Goal: Transaction & Acquisition: Purchase product/service

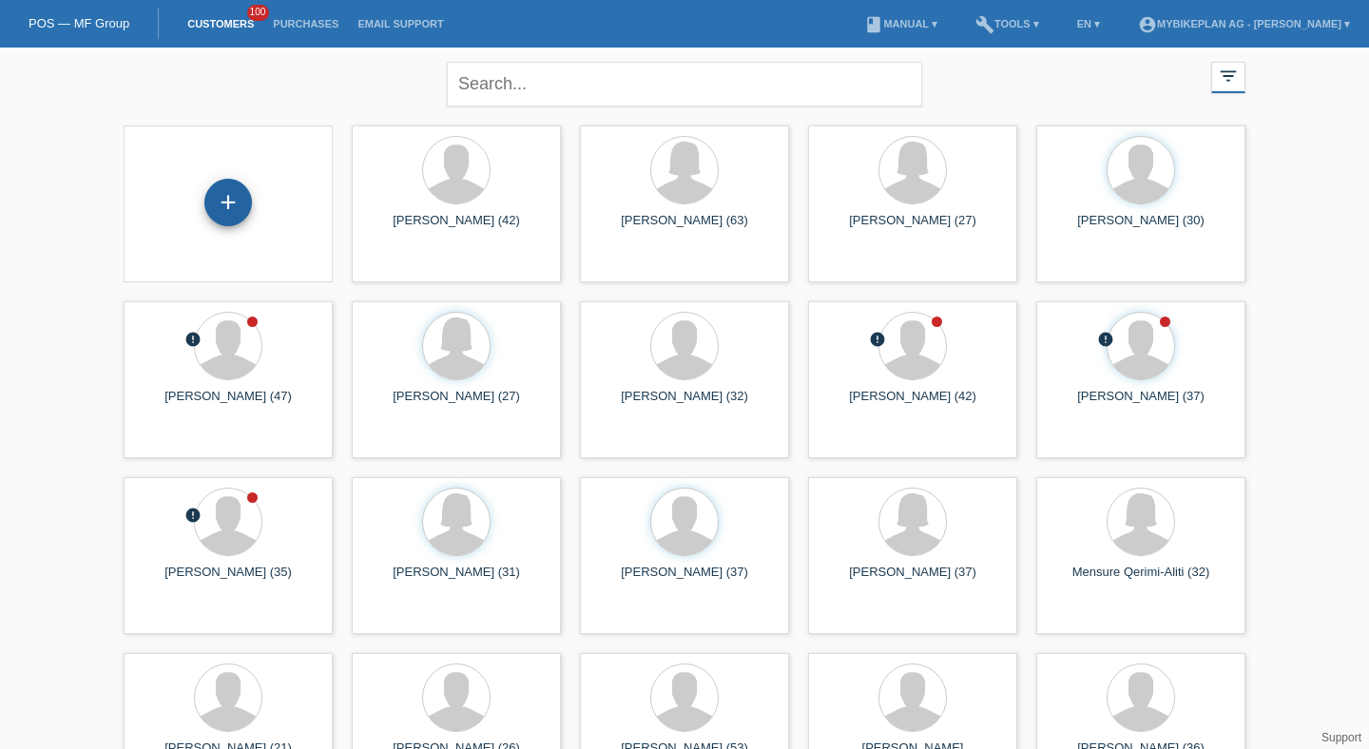
click at [221, 197] on div "+" at bounding box center [228, 203] width 48 height 48
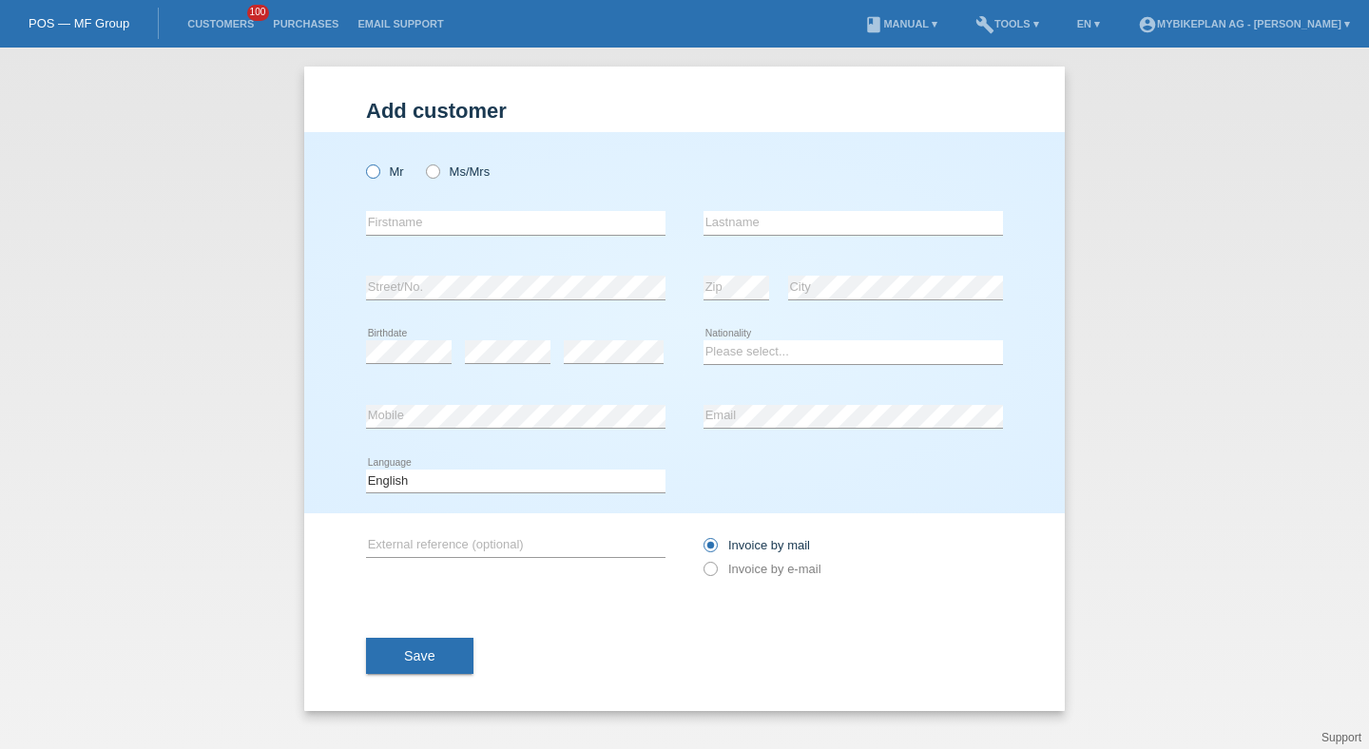
click at [381, 167] on label "Mr" at bounding box center [385, 171] width 38 height 14
click at [378, 167] on input "Mr" at bounding box center [372, 170] width 12 height 12
radio input "true"
click at [396, 225] on input "text" at bounding box center [515, 223] width 299 height 24
type input "Anderson"
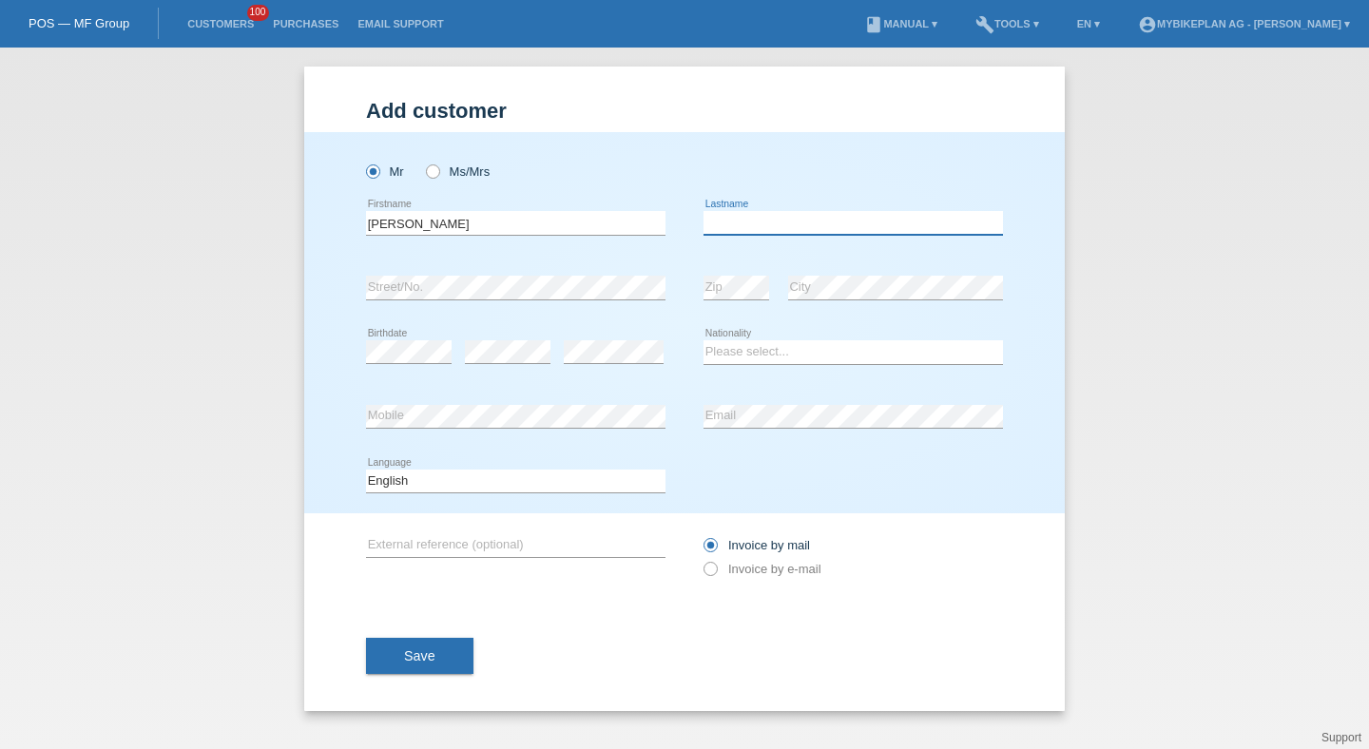
paste input "Vieira"
type input "Vieira"
click at [441, 339] on div "error Birthdate" at bounding box center [409, 352] width 86 height 65
click at [440, 340] on div "error Birthdate" at bounding box center [409, 352] width 86 height 65
drag, startPoint x: 440, startPoint y: 340, endPoint x: 684, endPoint y: 48, distance: 381.2
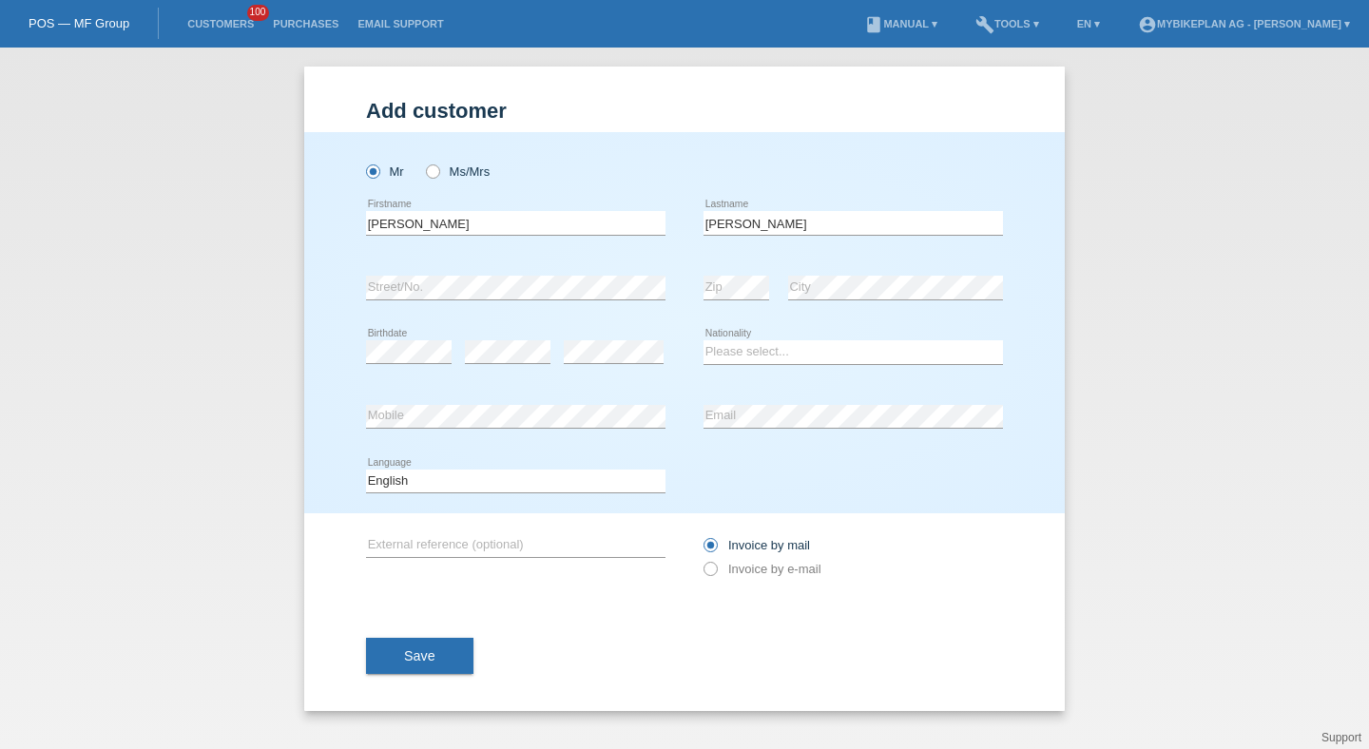
click at [834, 337] on div "Please select... Switzerland Austria Germany Liechtenstein ------------ Afghani…" at bounding box center [852, 352] width 299 height 65
click at [833, 348] on select "Please select... Switzerland Austria Germany Liechtenstein ------------ Afghani…" at bounding box center [852, 351] width 299 height 23
select select "CH"
click at [703, 341] on select "Please select... Switzerland Austria Germany Liechtenstein ------------ Afghani…" at bounding box center [852, 351] width 299 height 23
click at [624, 402] on div "error Mobile" at bounding box center [515, 417] width 299 height 65
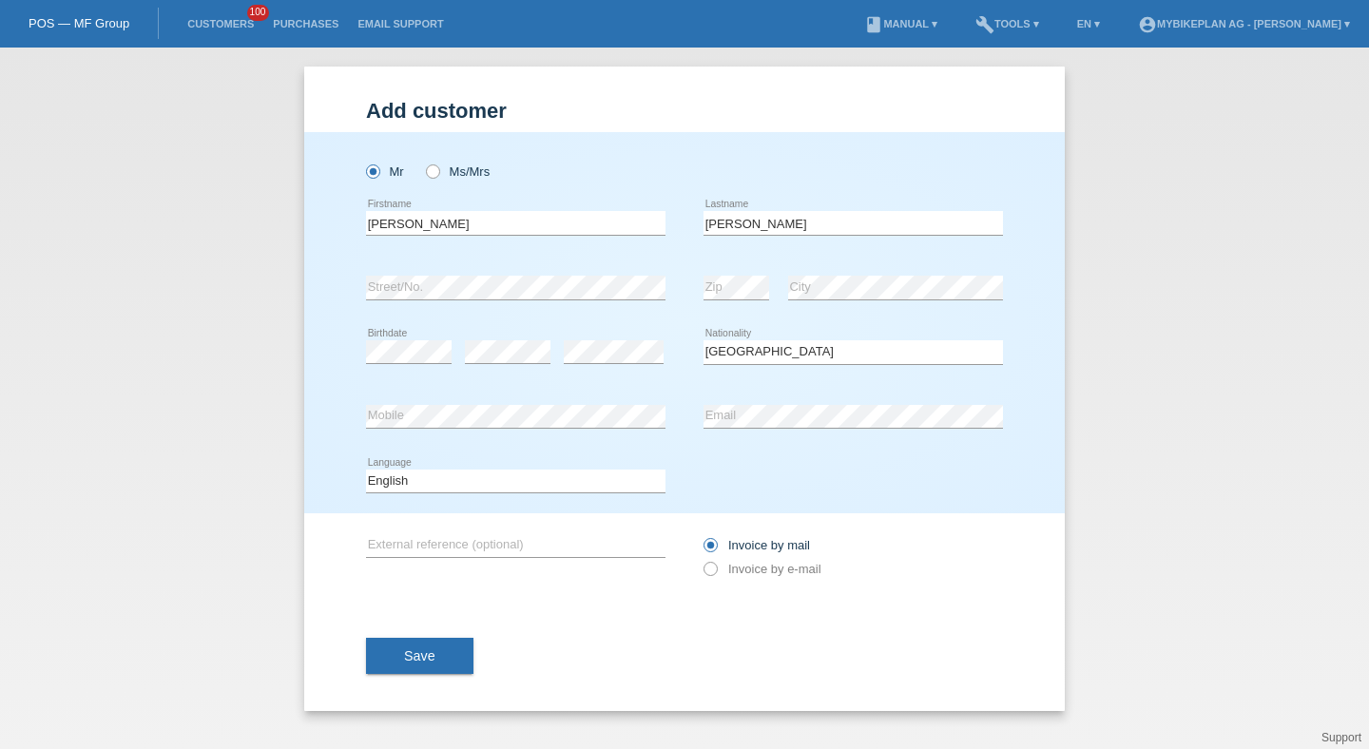
click at [624, 402] on div "error Mobile" at bounding box center [515, 417] width 299 height 65
click at [749, 396] on div "error Email" at bounding box center [852, 417] width 299 height 65
click at [562, 482] on select "Deutsch Français Italiano English" at bounding box center [515, 480] width 299 height 23
click at [752, 573] on label "Invoice by e-mail" at bounding box center [762, 569] width 118 height 14
click at [716, 573] on input "Invoice by e-mail" at bounding box center [709, 574] width 12 height 24
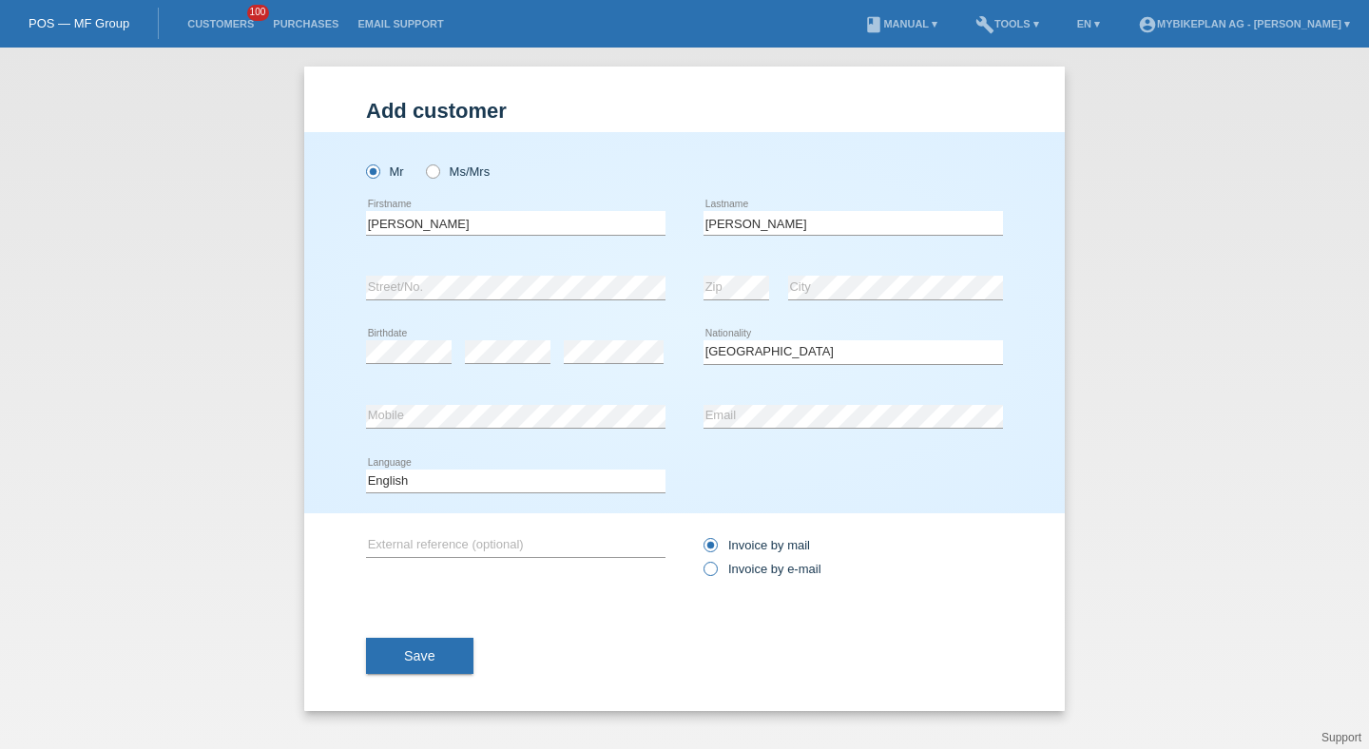
radio input "true"
click at [436, 621] on div "Save" at bounding box center [684, 656] width 637 height 110
click at [436, 652] on button "Save" at bounding box center [419, 656] width 107 height 36
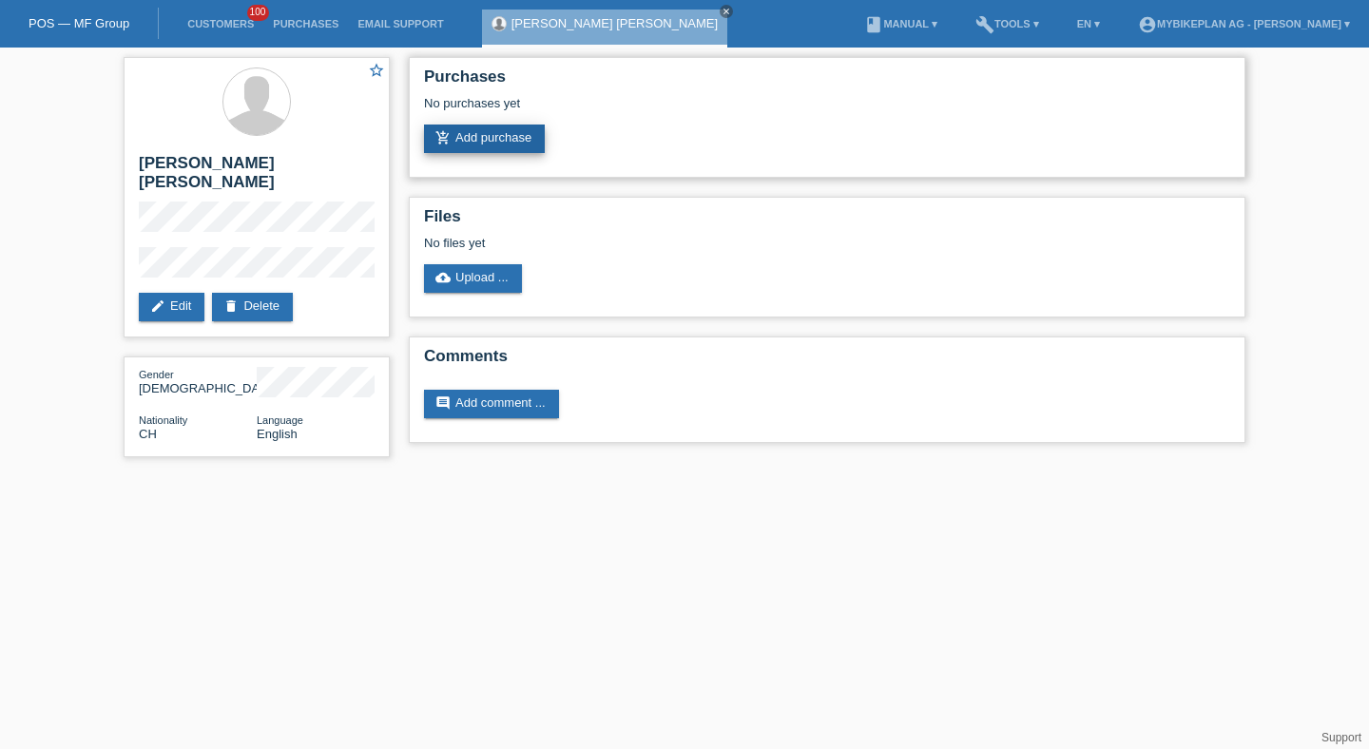
click at [477, 135] on link "add_shopping_cart Add purchase" at bounding box center [484, 138] width 121 height 29
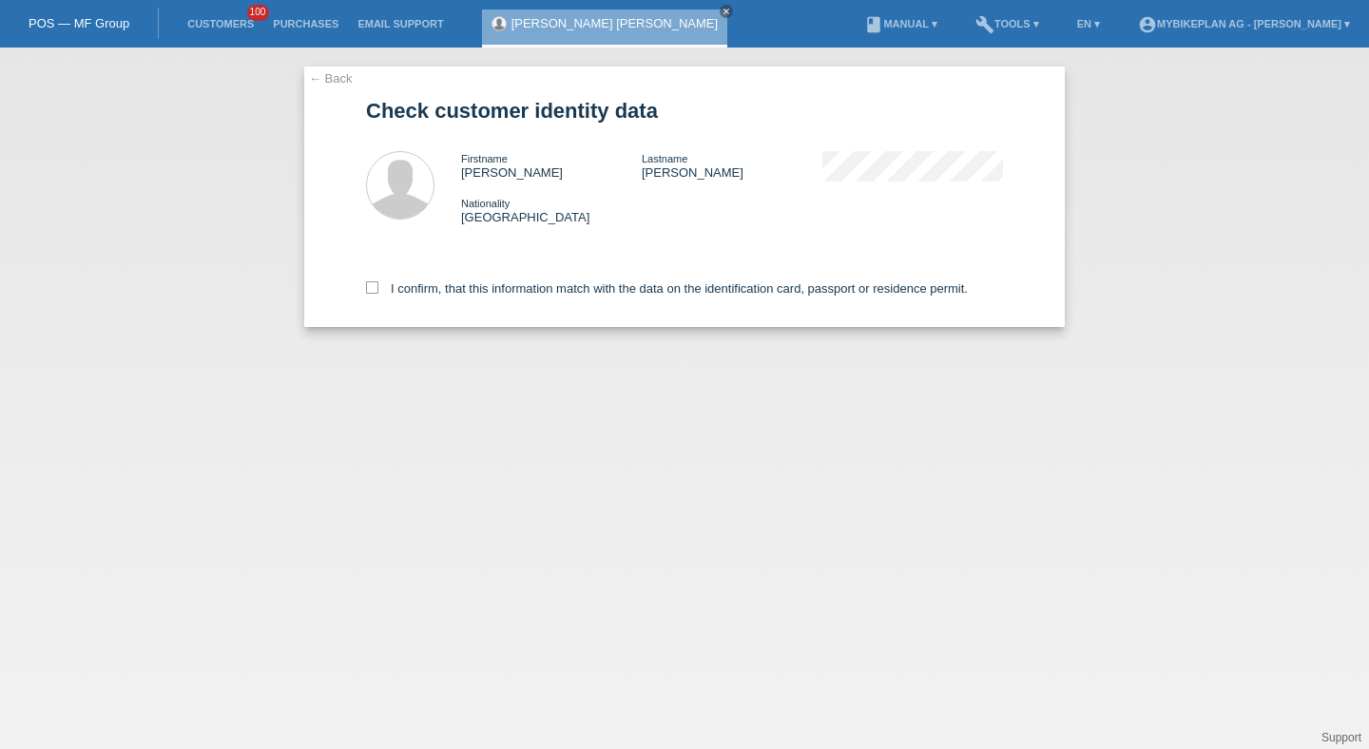
click at [551, 276] on div "I confirm, that this information match with the data on the identification card…" at bounding box center [684, 285] width 637 height 84
click at [551, 295] on label "I confirm, that this information match with the data on the identification card…" at bounding box center [667, 288] width 602 height 14
click at [378, 294] on input "I confirm, that this information match with the data on the identification card…" at bounding box center [372, 287] width 12 height 12
checkbox input "true"
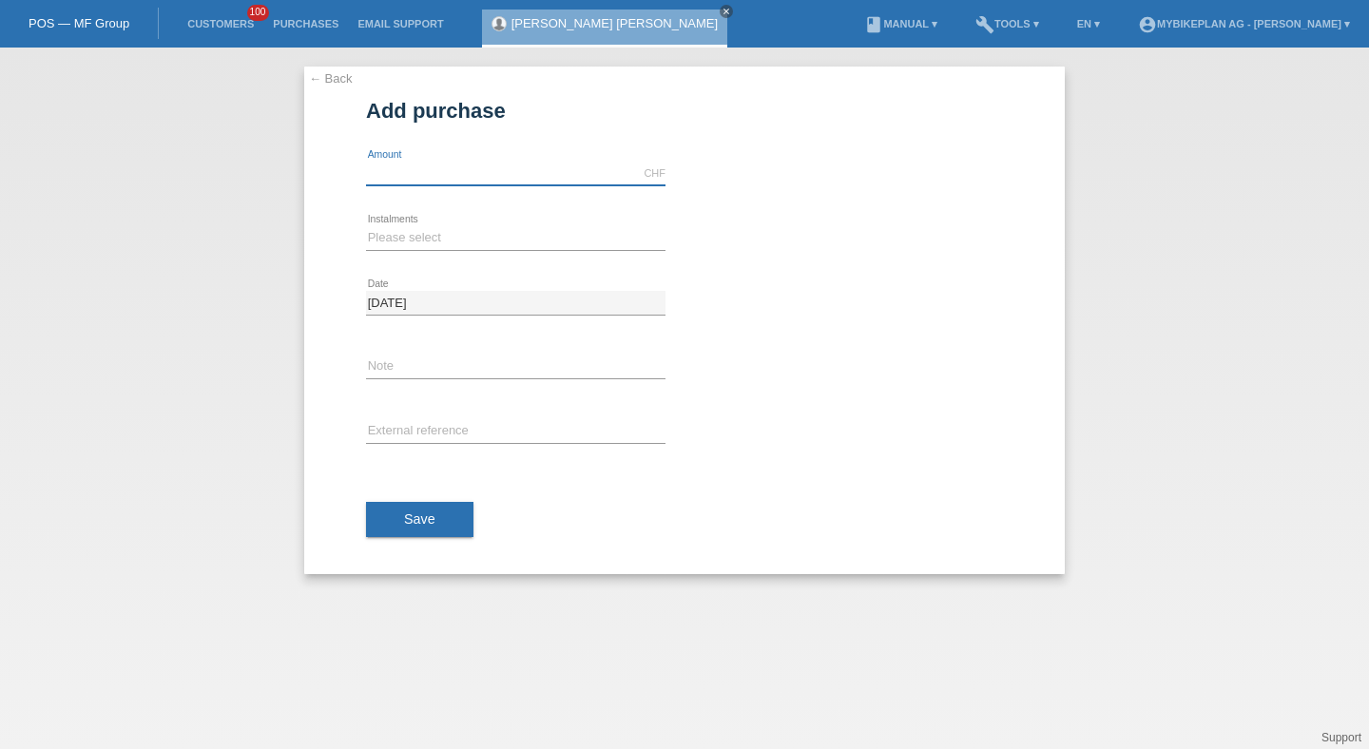
click at [450, 182] on input "text" at bounding box center [515, 174] width 299 height 24
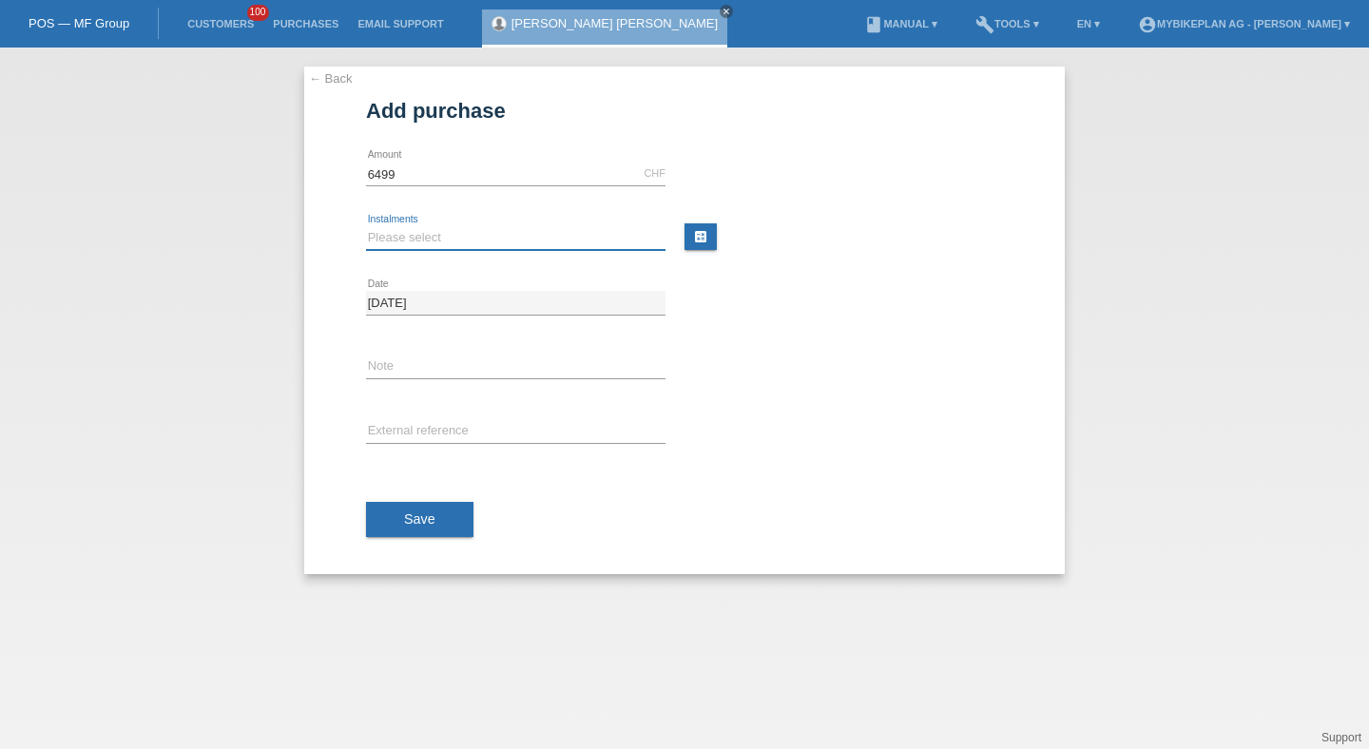
type input "6499.00"
click at [413, 247] on select "Please select 6 instalments 12 instalments 18 instalments 24 instalments 36 ins…" at bounding box center [515, 237] width 299 height 23
select select "488"
click at [366, 226] on select "Please select 6 instalments 12 instalments 18 instalments 24 instalments 36 ins…" at bounding box center [515, 237] width 299 height 23
click at [410, 438] on input "text" at bounding box center [515, 432] width 299 height 24
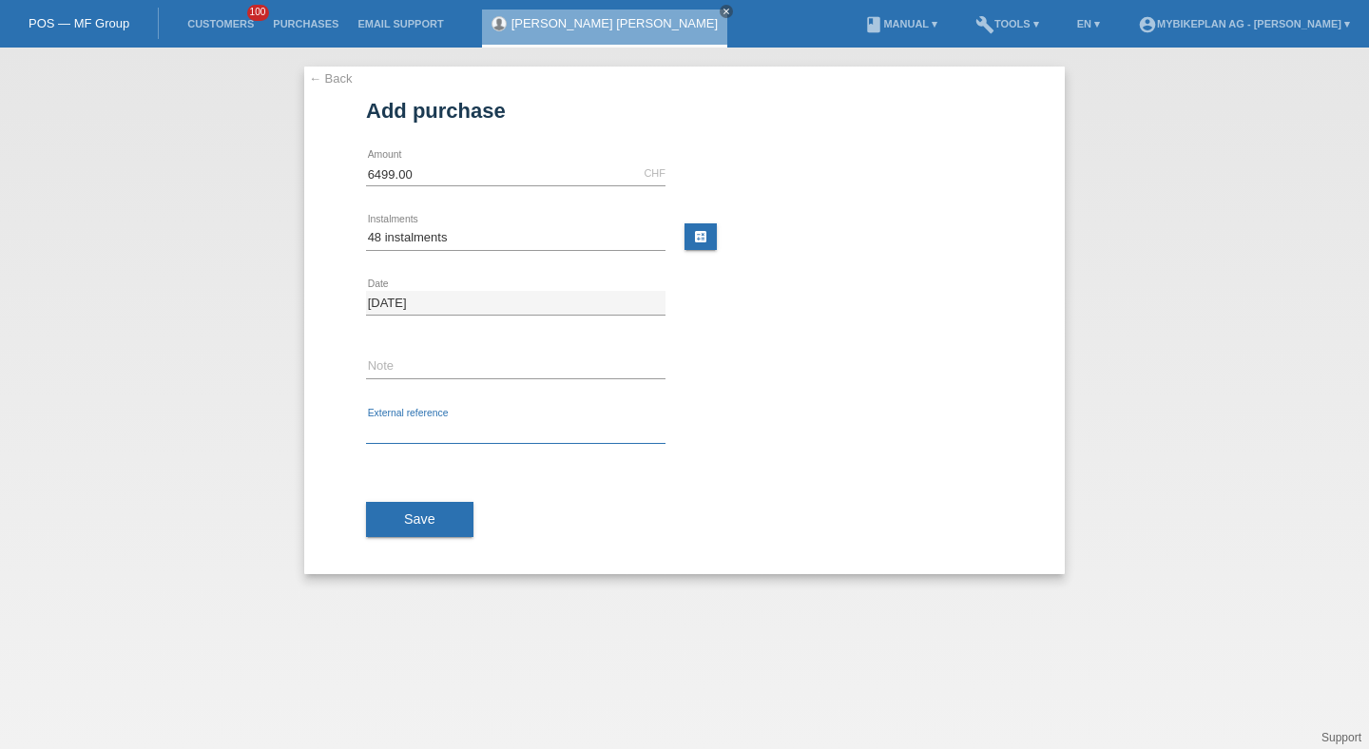
paste input "45141204554"
type input "45141204554"
click at [413, 500] on div "Save" at bounding box center [684, 520] width 637 height 110
click at [422, 527] on span "Save" at bounding box center [419, 518] width 31 height 15
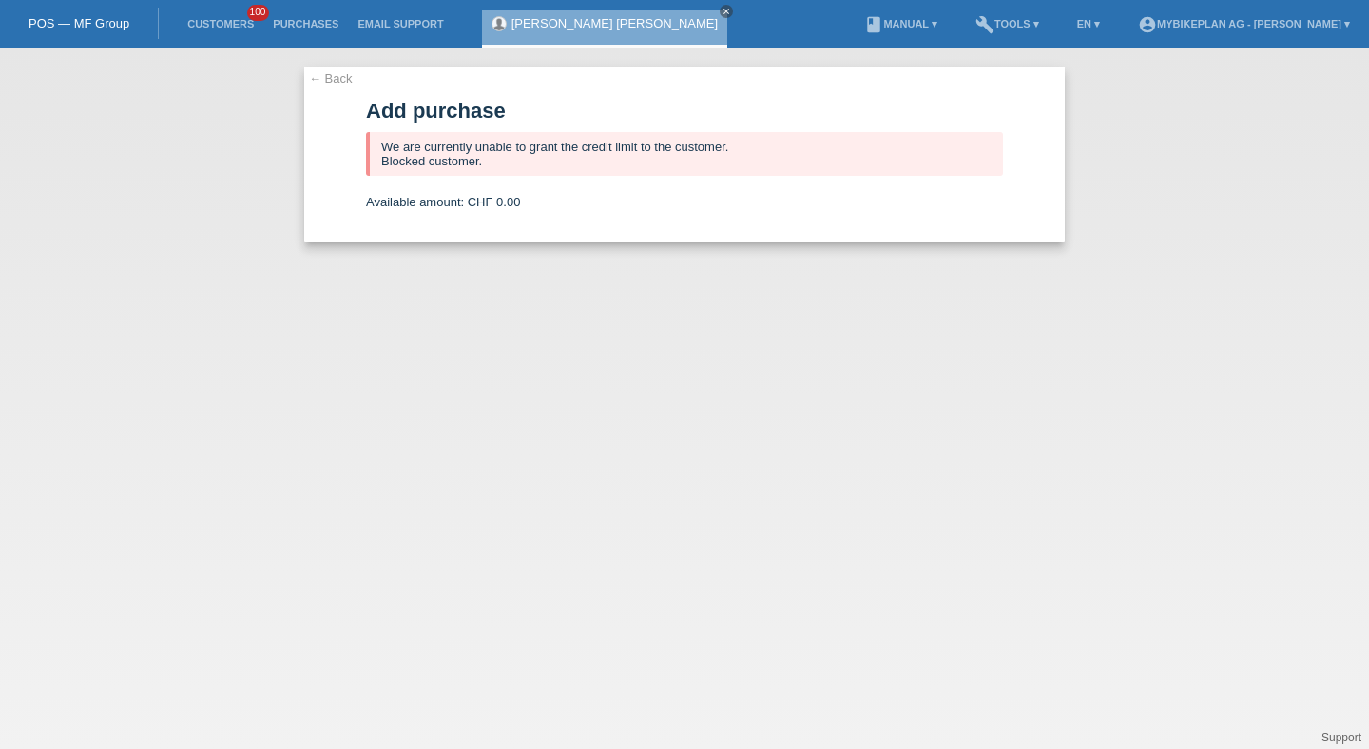
click at [203, 17] on li "Customers 100" at bounding box center [221, 24] width 86 height 48
click at [210, 31] on li "Customers 100" at bounding box center [221, 24] width 86 height 48
click at [236, 21] on link "Customers" at bounding box center [221, 23] width 86 height 11
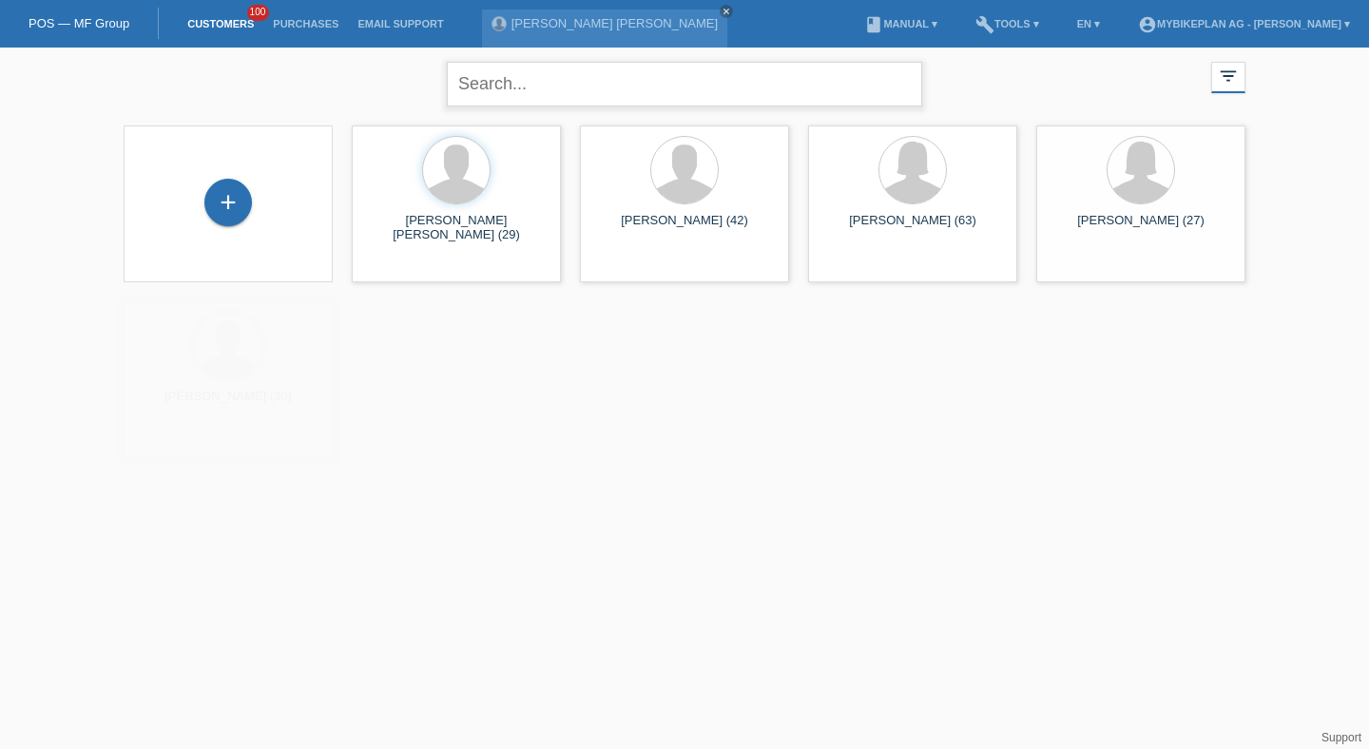
click at [560, 95] on input "text" at bounding box center [684, 84] width 475 height 45
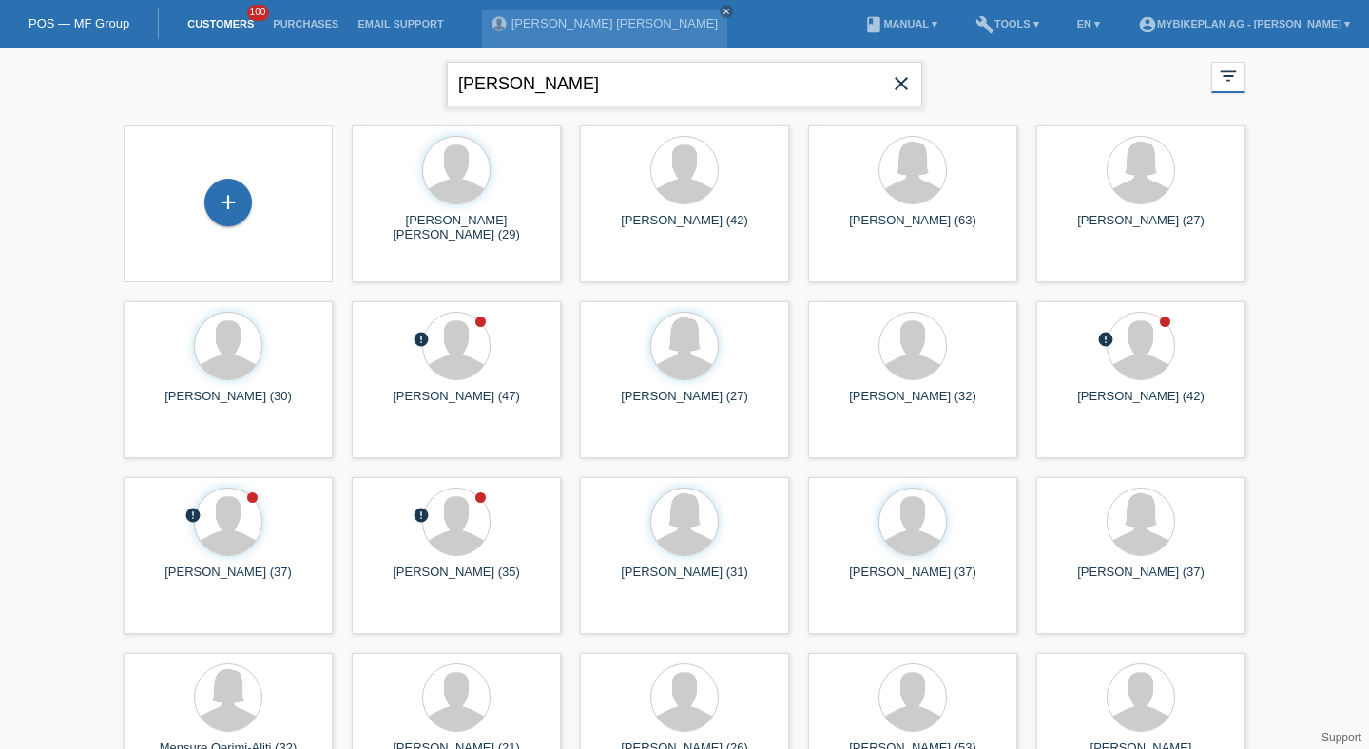
type input "[PERSON_NAME]"
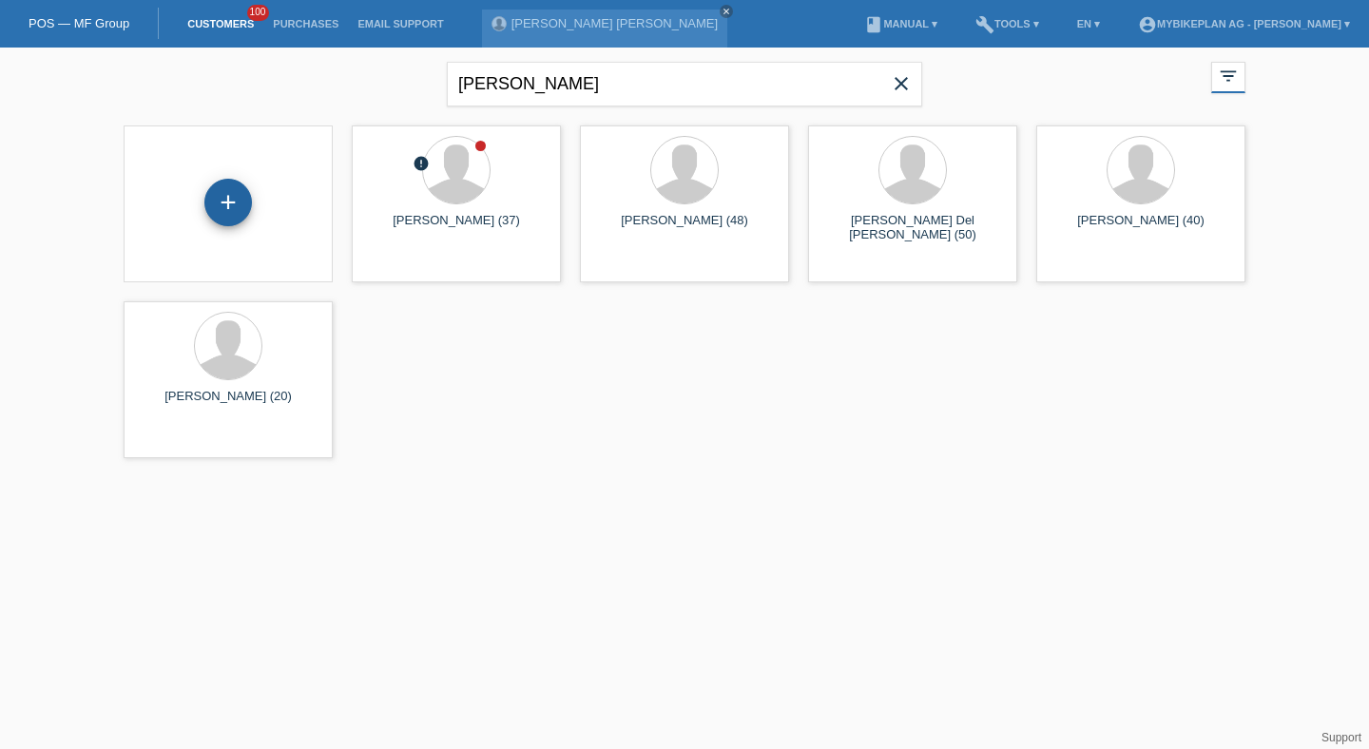
click at [223, 210] on div "+" at bounding box center [228, 203] width 48 height 48
click at [164, 439] on span "Show" at bounding box center [167, 441] width 31 height 14
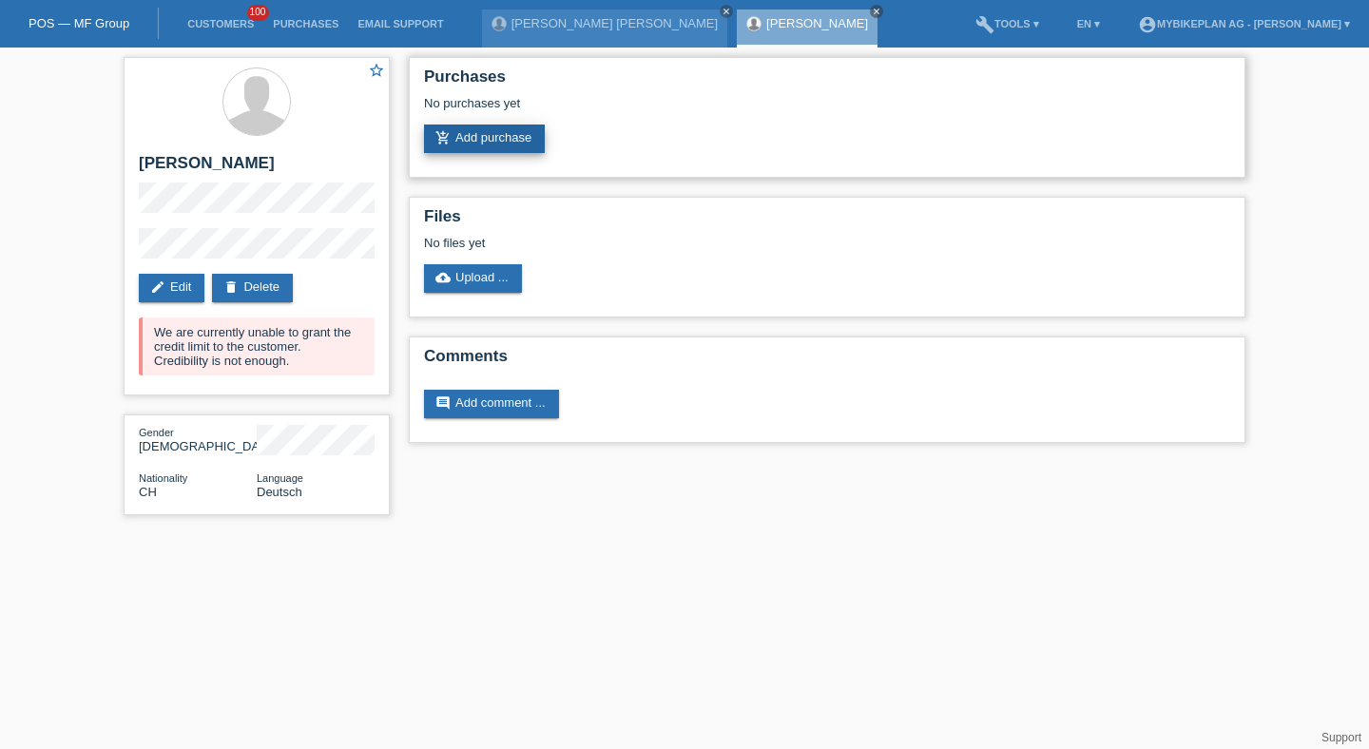
click at [525, 144] on link "add_shopping_cart Add purchase" at bounding box center [484, 138] width 121 height 29
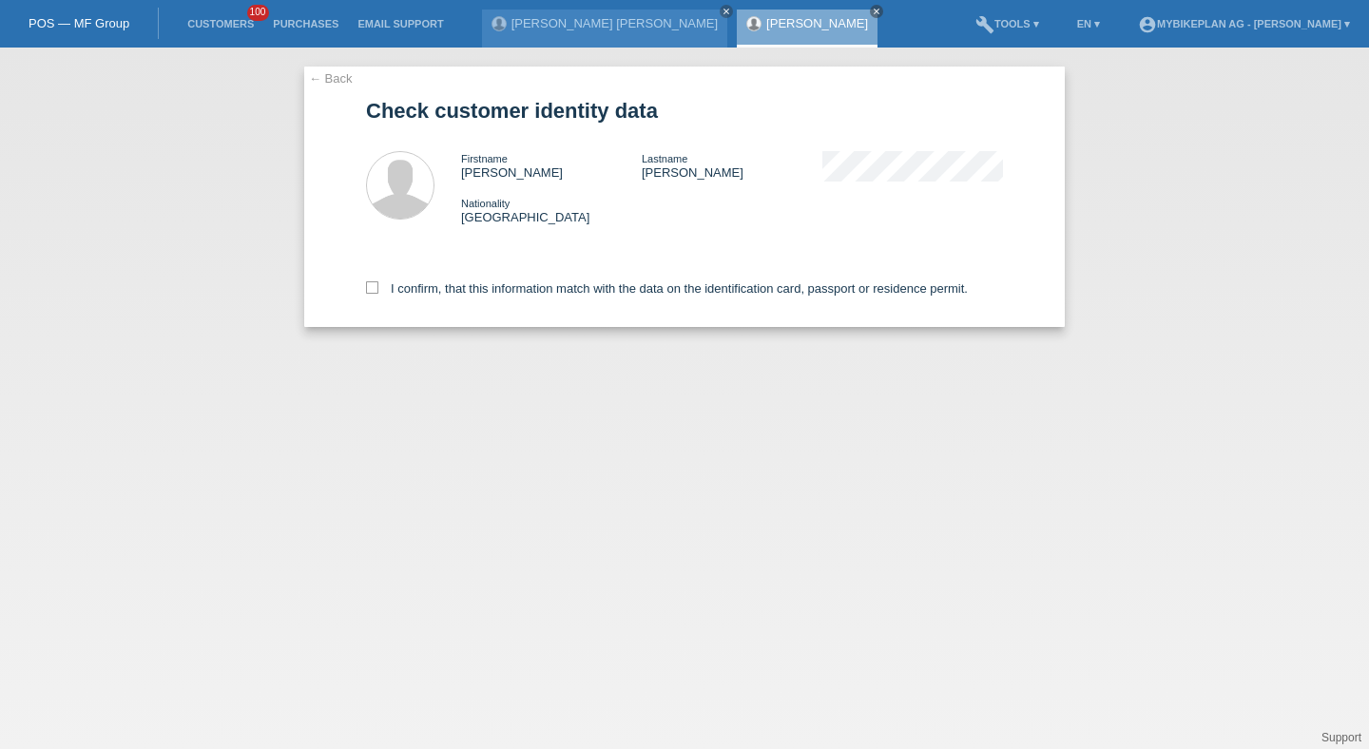
click at [458, 283] on div "I confirm, that this information match with the data on the identification card…" at bounding box center [684, 285] width 637 height 84
click at [458, 285] on label "I confirm, that this information match with the data on the identification card…" at bounding box center [667, 288] width 602 height 14
click at [378, 285] on input "I confirm, that this information match with the data on the identification card…" at bounding box center [372, 287] width 12 height 12
checkbox input "true"
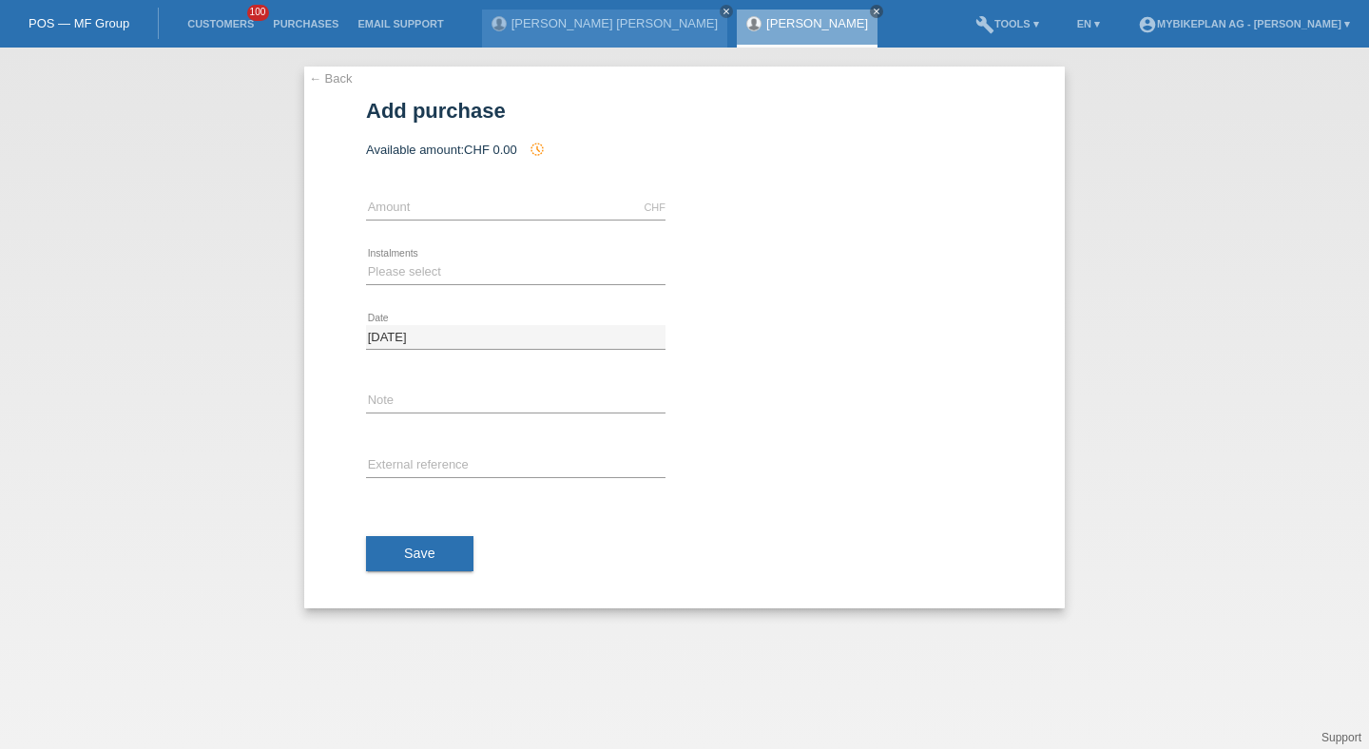
click at [425, 191] on div "CHF error Amount" at bounding box center [515, 208] width 299 height 65
click at [425, 194] on div "CHF error Amount" at bounding box center [515, 208] width 299 height 65
click at [426, 206] on input "text" at bounding box center [515, 208] width 299 height 24
type input "4299.00"
click at [382, 278] on select "Please select 6 instalments 12 instalments 18 instalments 24 instalments 36 ins…" at bounding box center [515, 271] width 299 height 23
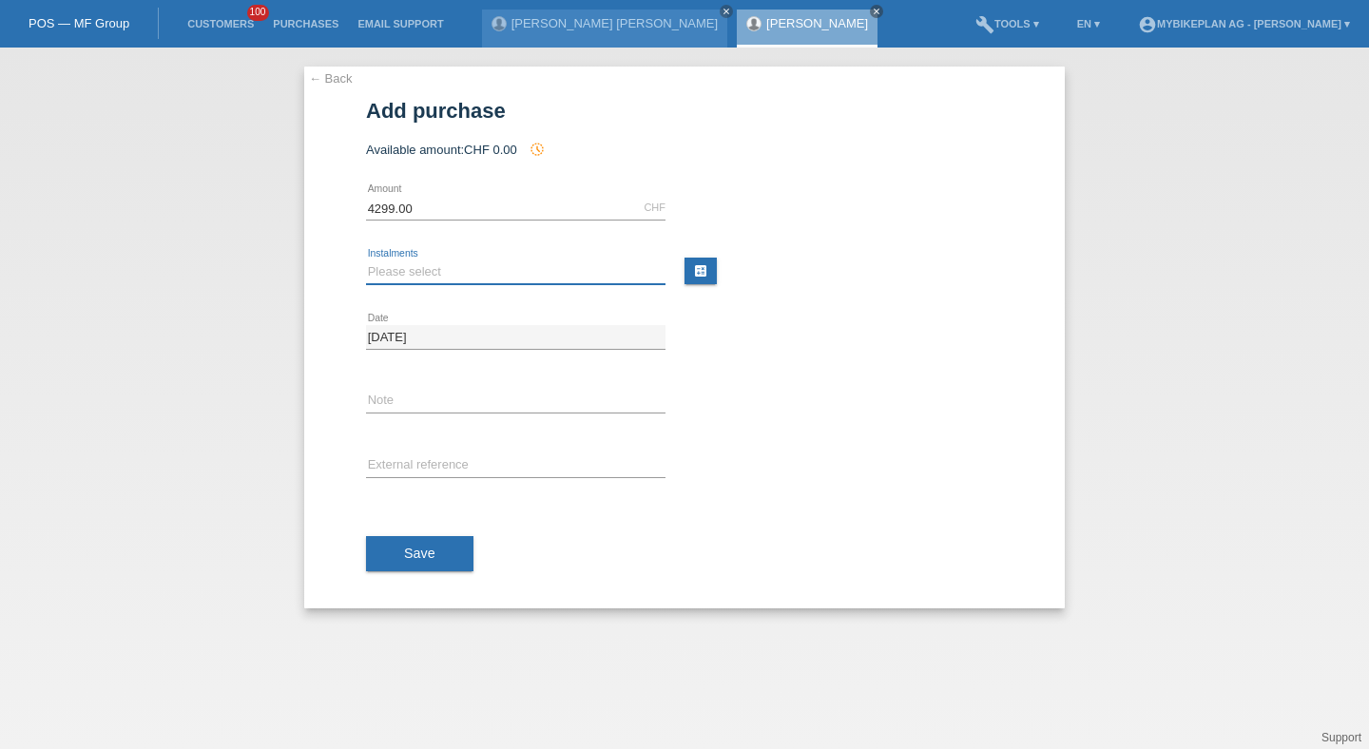
select select "488"
click at [366, 260] on select "Please select 6 instalments 12 instalments 18 instalments 24 instalments 36 ins…" at bounding box center [515, 271] width 299 height 23
click at [407, 458] on input "text" at bounding box center [515, 466] width 299 height 24
paste input "45135222861"
type input "45135222861"
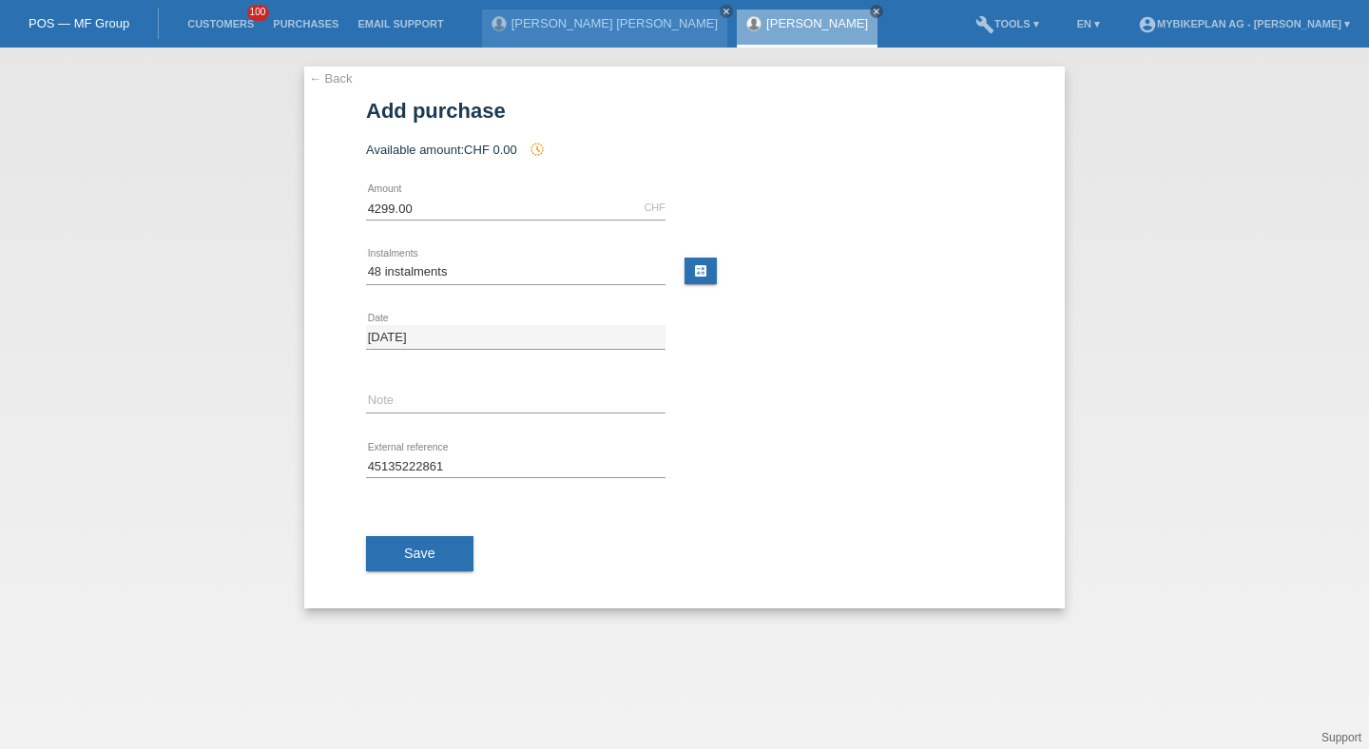
click at [421, 574] on div "Save" at bounding box center [684, 554] width 637 height 110
click at [444, 551] on button "Save" at bounding box center [419, 554] width 107 height 36
